Goal: Find specific page/section: Find specific page/section

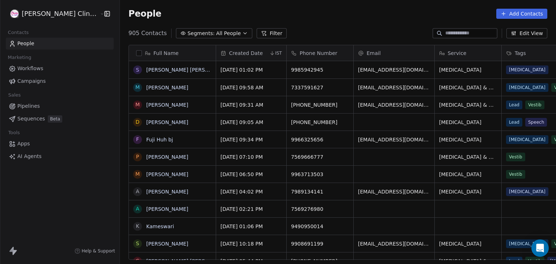
scroll to position [227, 453]
